Goal: Task Accomplishment & Management: Complete application form

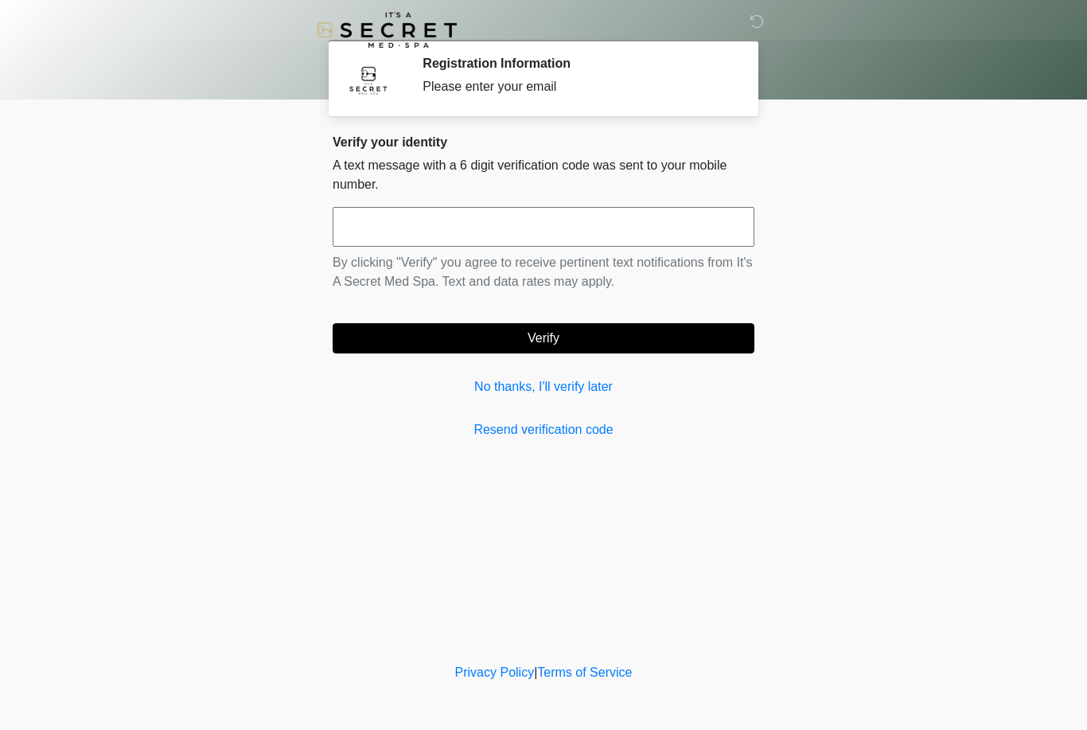
click at [580, 246] on input "text" at bounding box center [544, 227] width 422 height 40
type input "******"
click at [804, 256] on body "‎ ‎ Registration Information Please enter your email Please connect to Wi-Fi no…" at bounding box center [543, 365] width 1087 height 730
click at [668, 351] on button "Verify" at bounding box center [544, 338] width 422 height 30
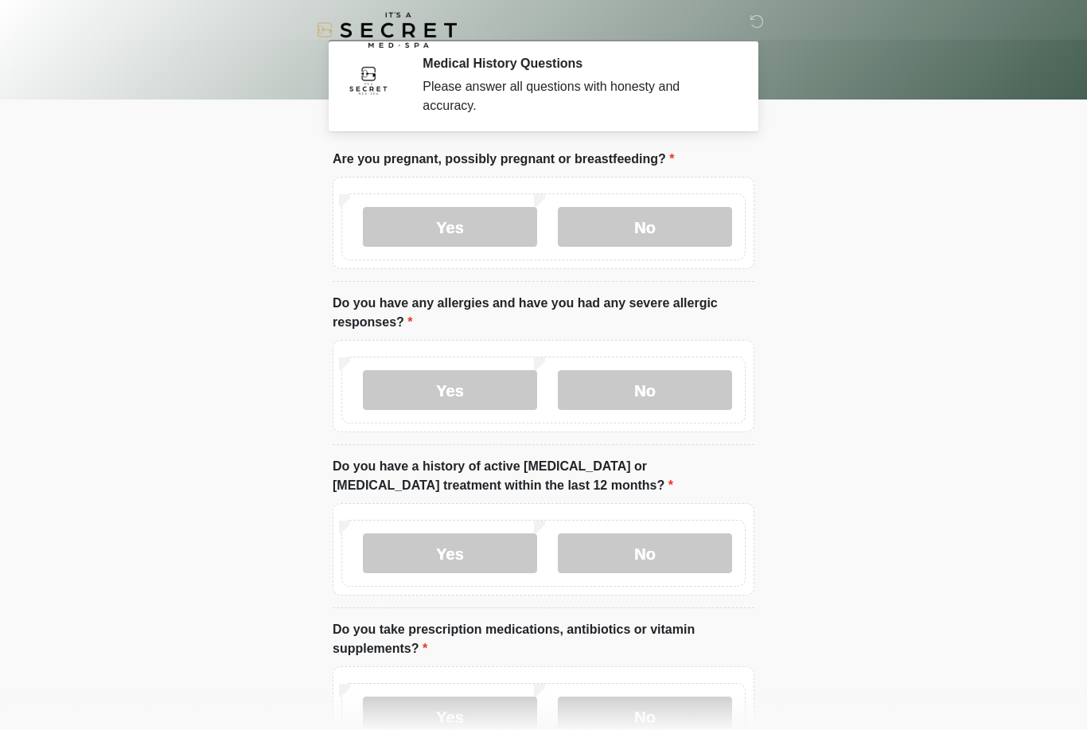
click at [643, 208] on label "No" at bounding box center [645, 227] width 174 height 40
click at [655, 405] on label "No" at bounding box center [645, 390] width 174 height 40
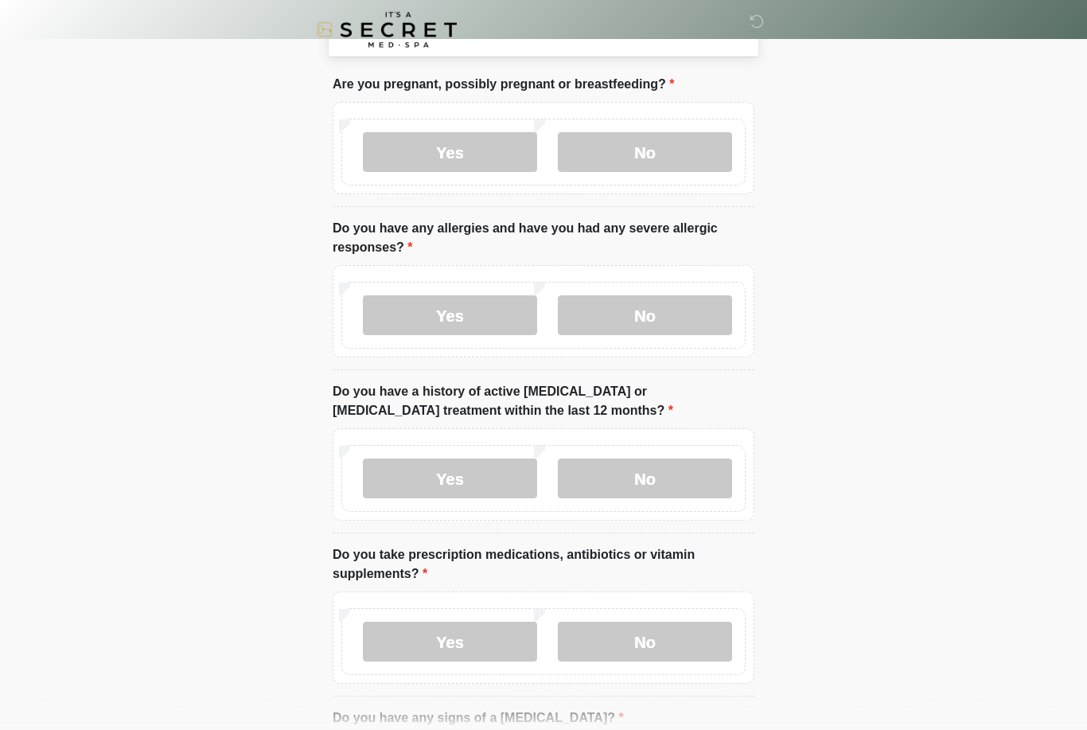
scroll to position [76, 0]
click at [668, 464] on label "No" at bounding box center [645, 478] width 174 height 40
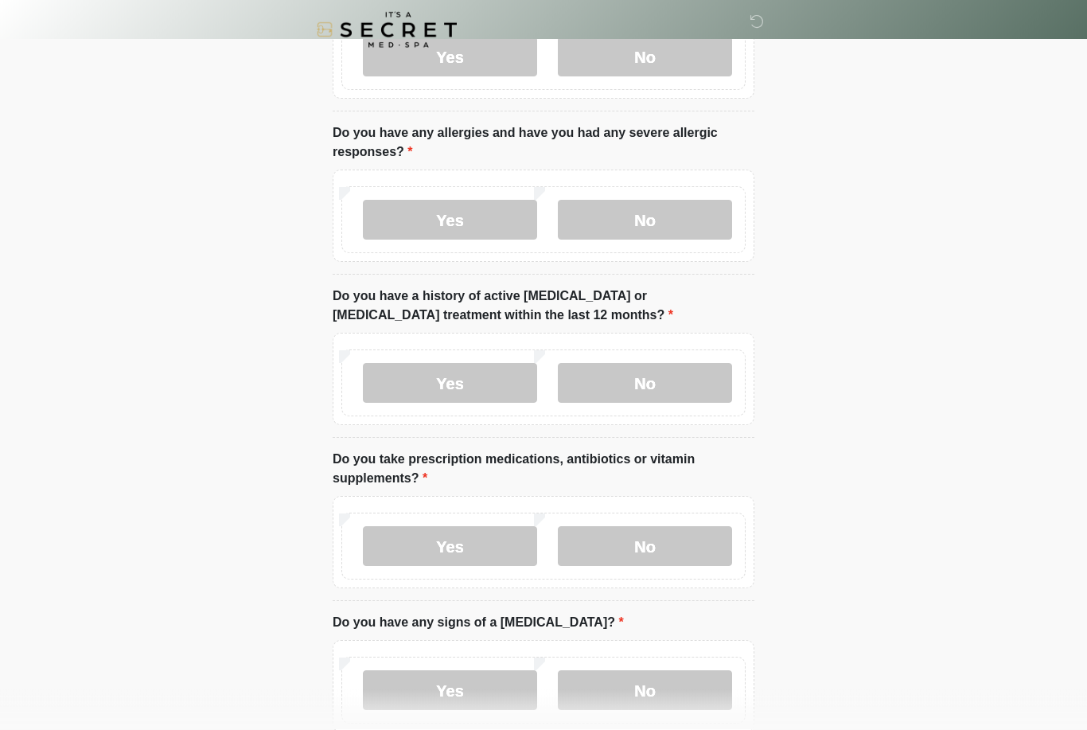
scroll to position [183, 0]
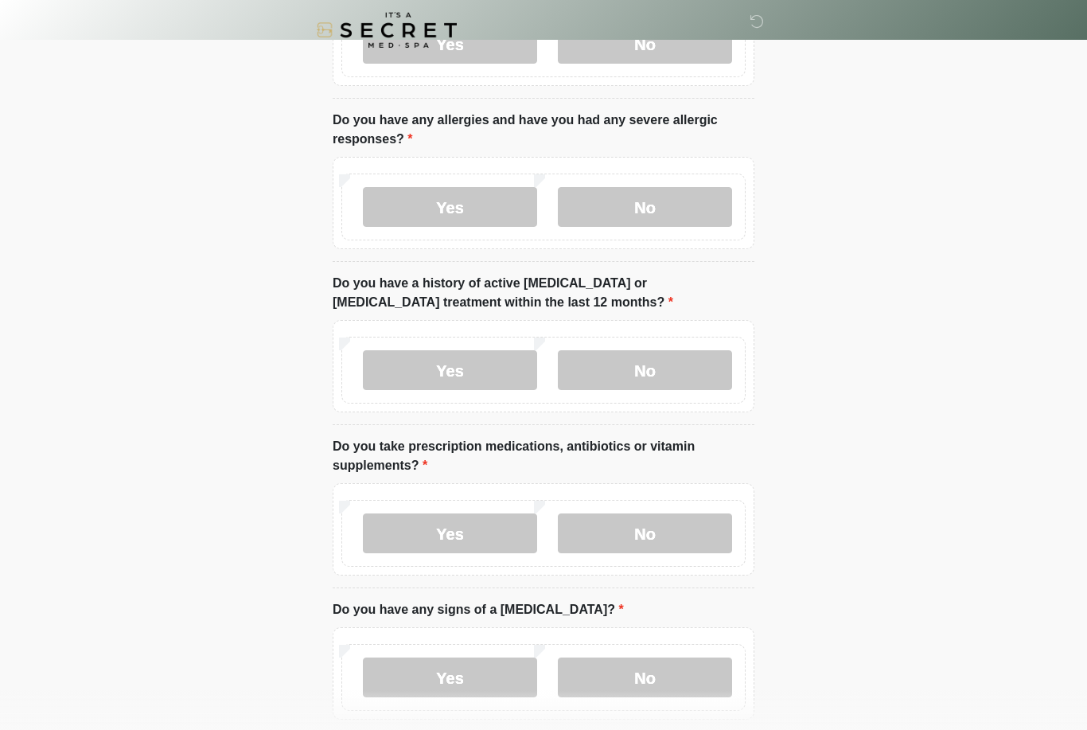
click at [684, 537] on label "No" at bounding box center [645, 533] width 174 height 40
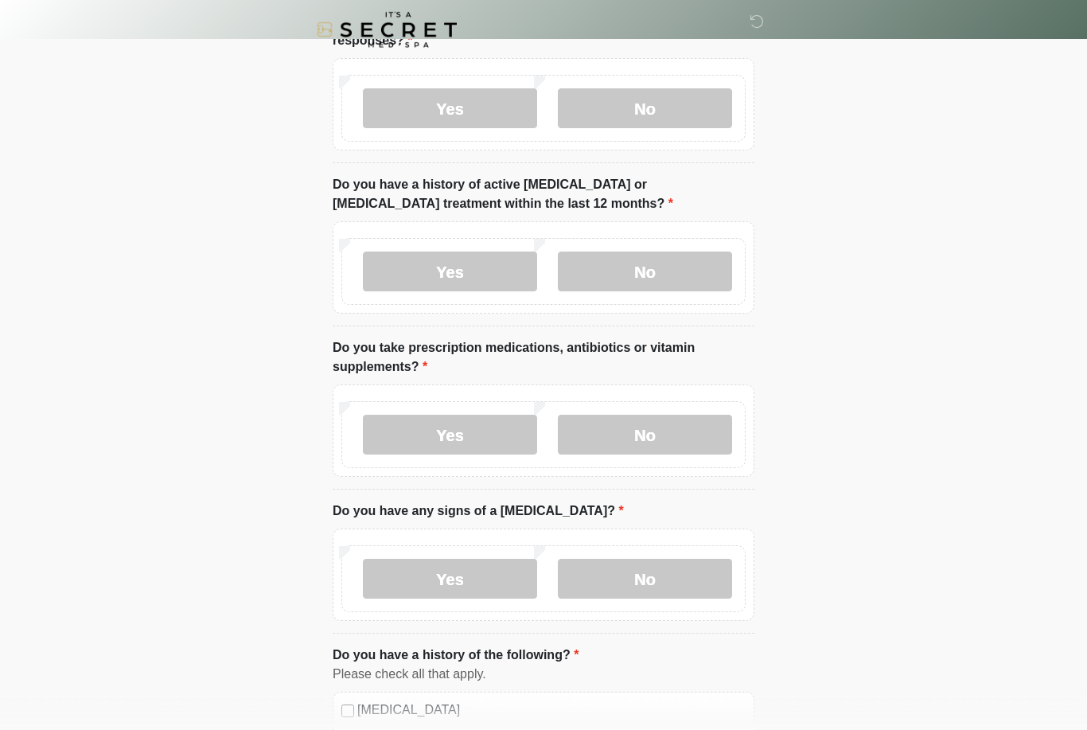
scroll to position [310, 0]
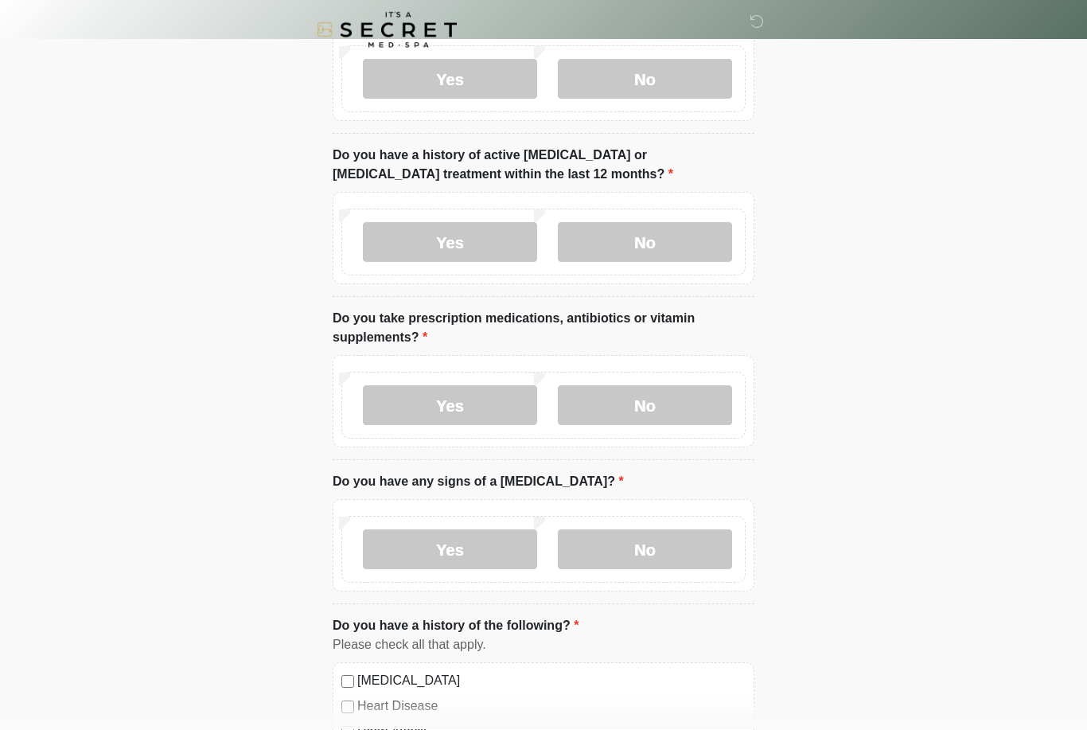
click at [689, 548] on label "No" at bounding box center [645, 550] width 174 height 40
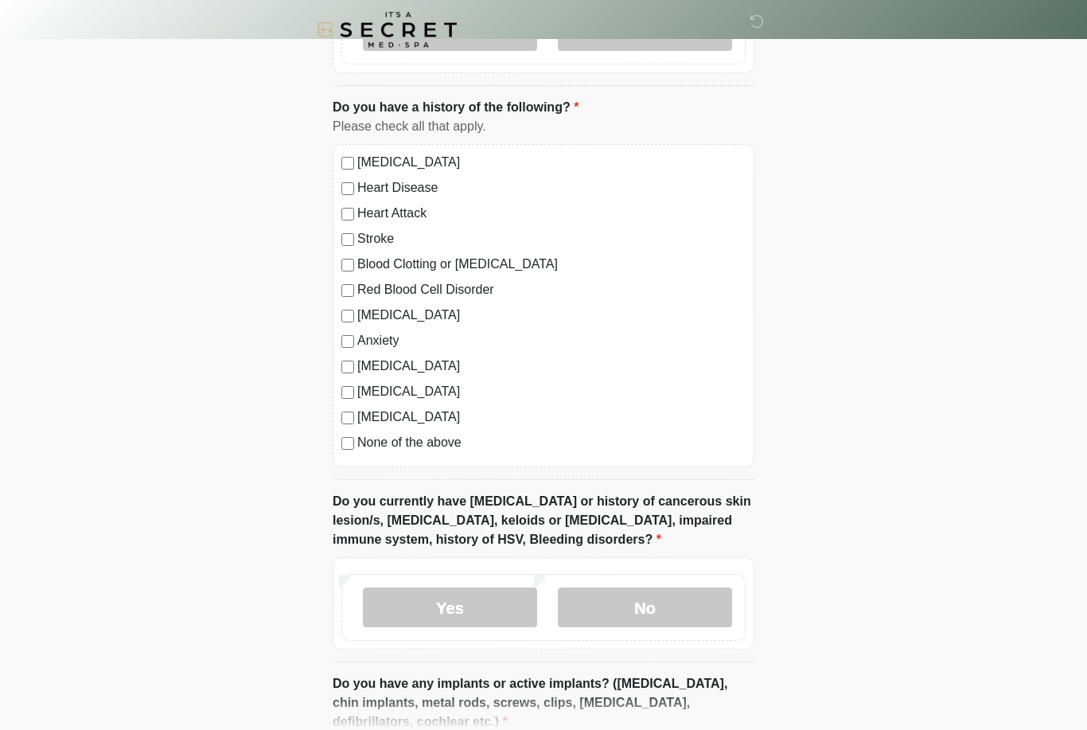
scroll to position [831, 0]
click at [695, 603] on label "No" at bounding box center [645, 606] width 174 height 40
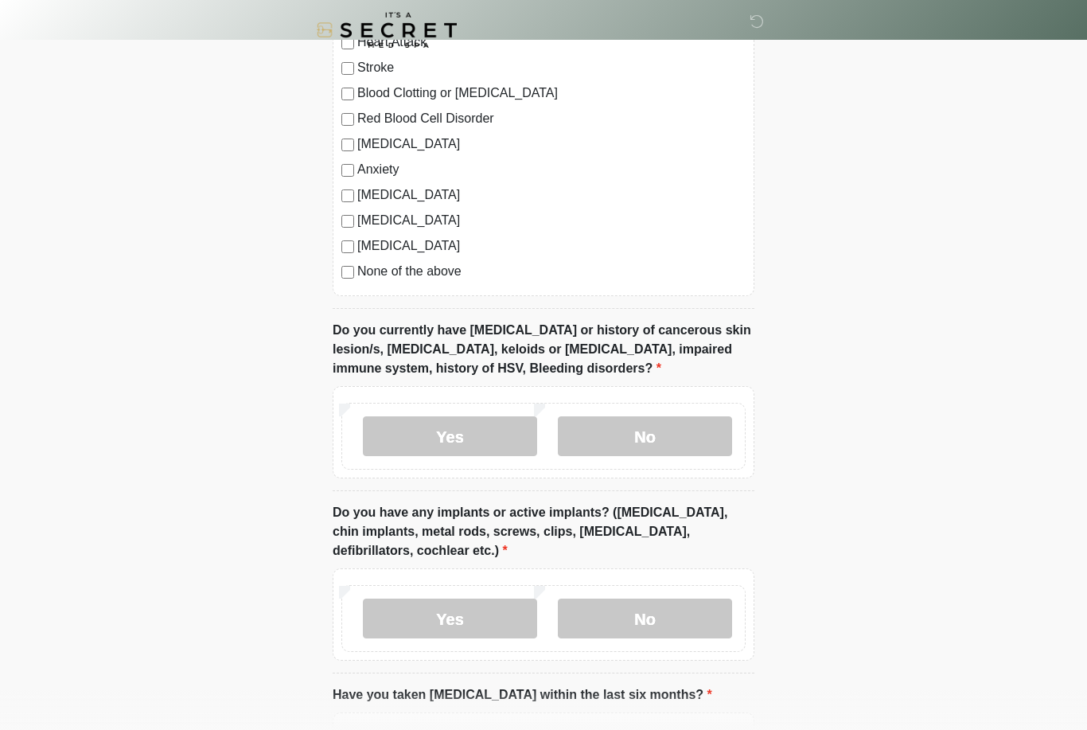
scroll to position [1104, 0]
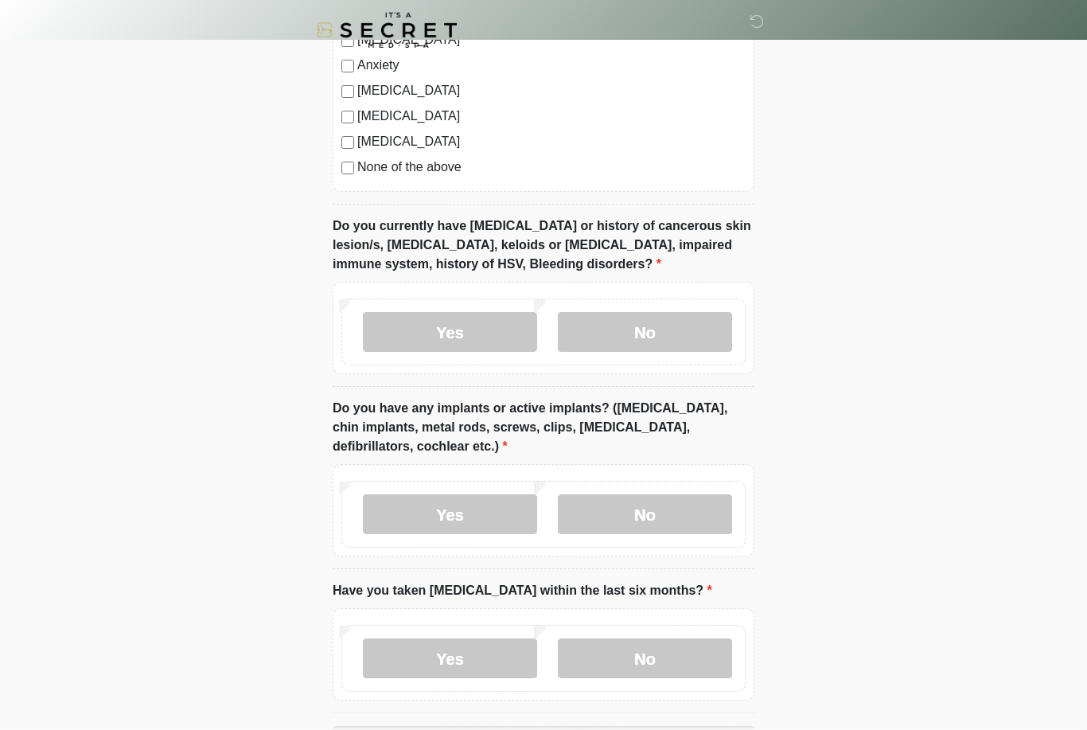
click at [704, 499] on label "No" at bounding box center [645, 514] width 174 height 40
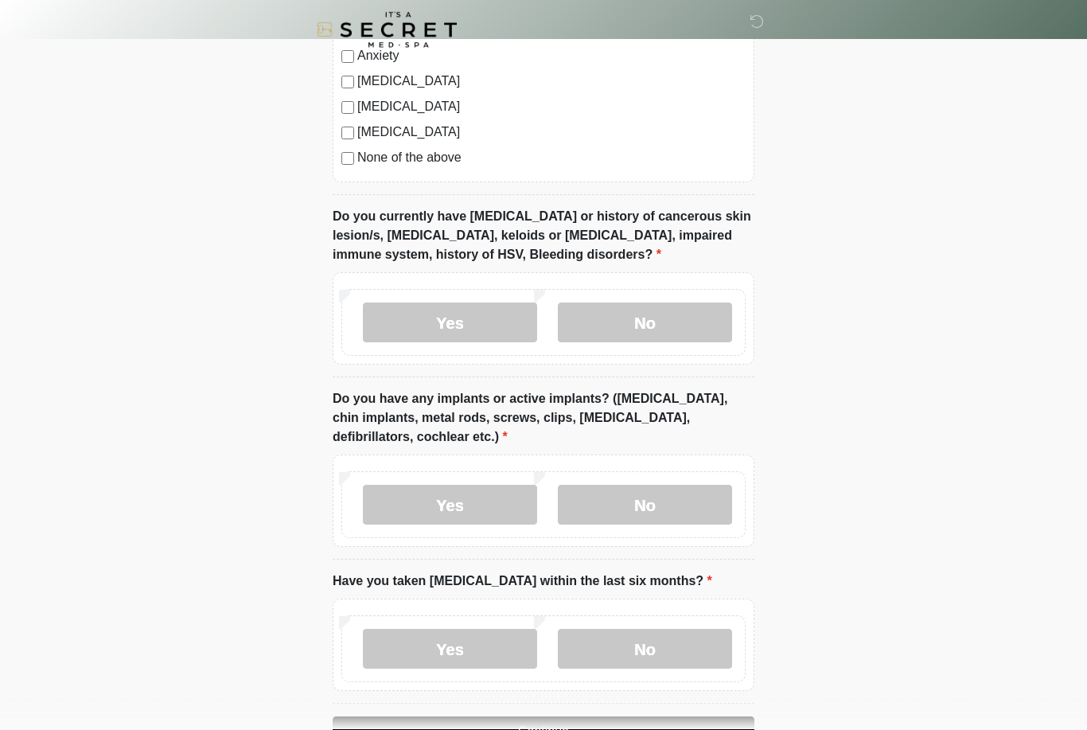
scroll to position [1162, 0]
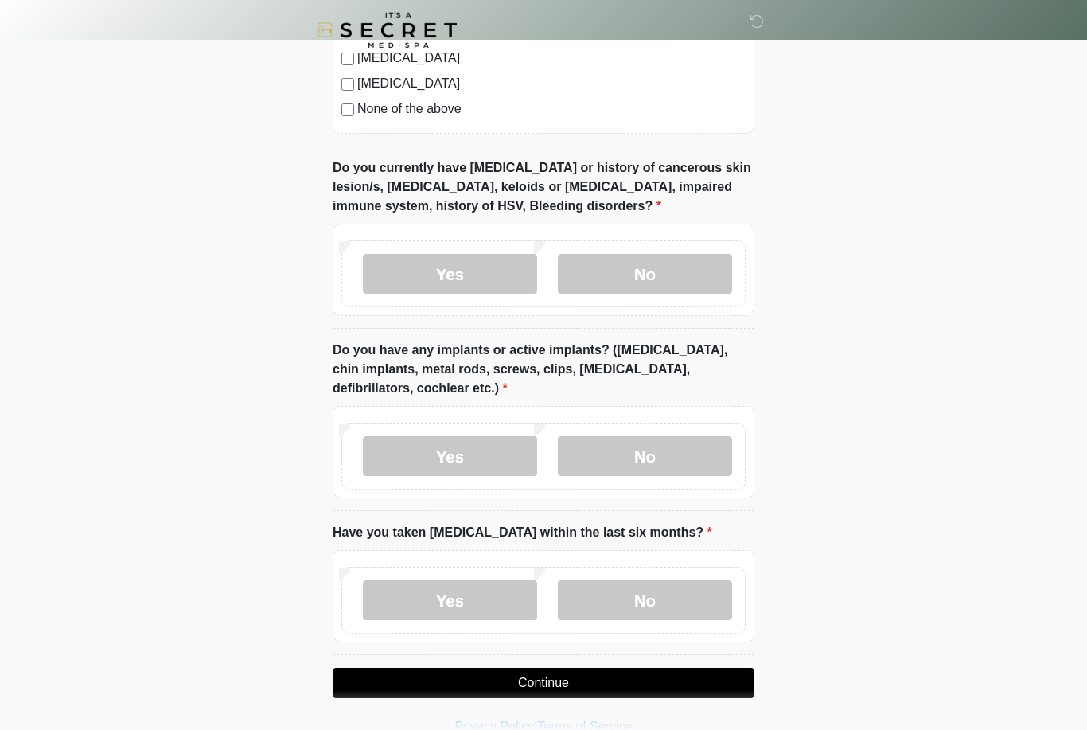
click at [702, 598] on label "No" at bounding box center [645, 600] width 174 height 40
click at [686, 691] on button "Continue" at bounding box center [544, 683] width 422 height 30
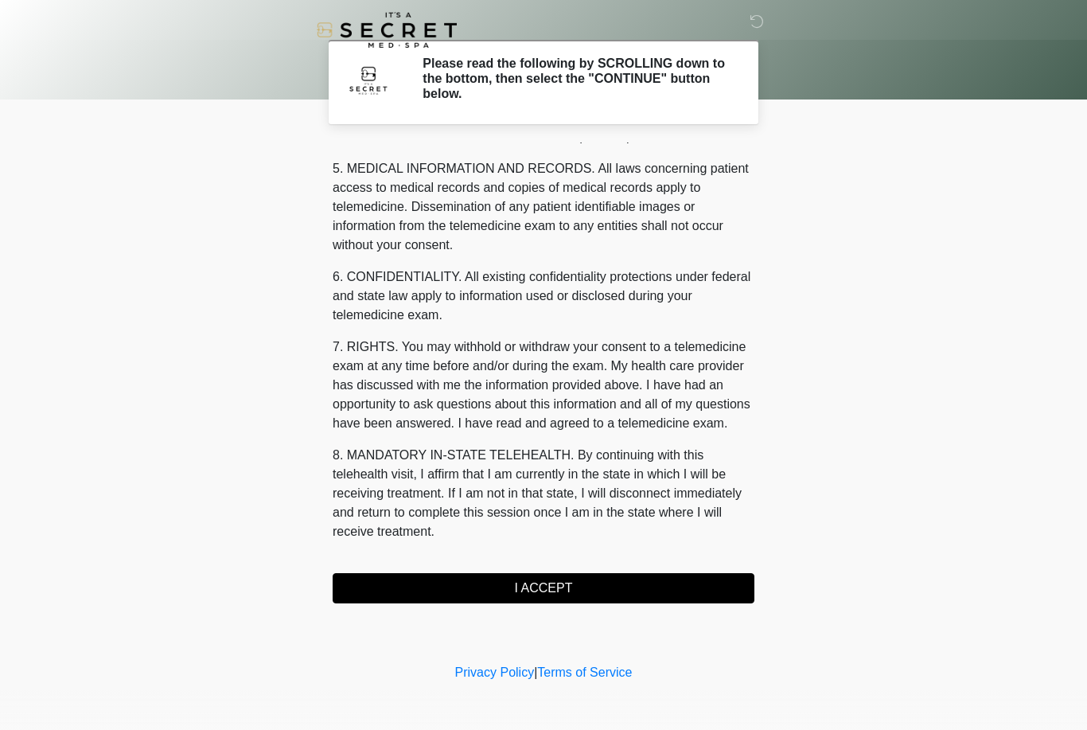
scroll to position [512, 0]
click at [686, 595] on button "I ACCEPT" at bounding box center [544, 588] width 422 height 30
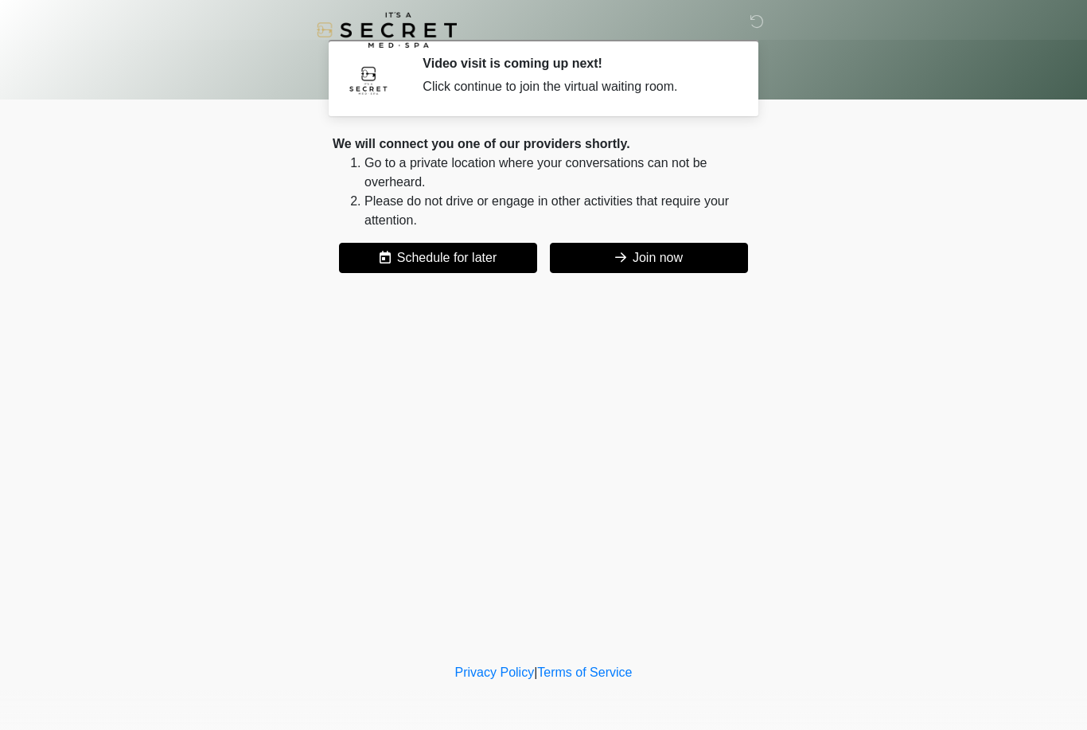
click at [995, 412] on body "‎ ‎ Video visit is coming up next! Click continue to join the virtual waiting r…" at bounding box center [543, 365] width 1087 height 730
click at [628, 82] on div "Click continue to join the virtual waiting room." at bounding box center [576, 86] width 308 height 19
click at [666, 238] on div "We will connect you one of our providers shortly. Go to a private location wher…" at bounding box center [544, 203] width 422 height 138
click at [674, 243] on button "Join now" at bounding box center [649, 258] width 198 height 30
